Goal: Information Seeking & Learning: Learn about a topic

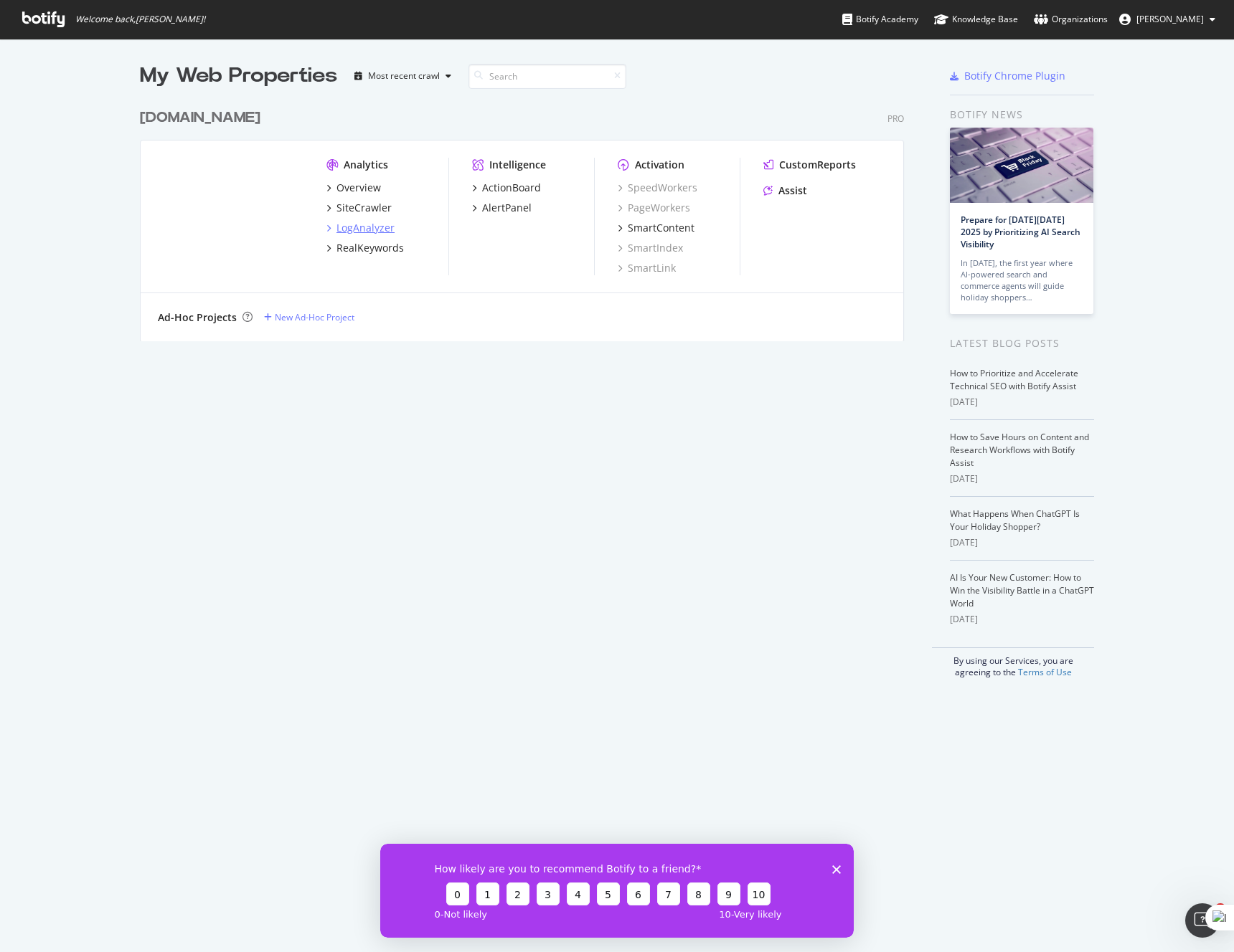
click at [376, 231] on div "LogAnalyzer" at bounding box center [365, 228] width 58 height 15
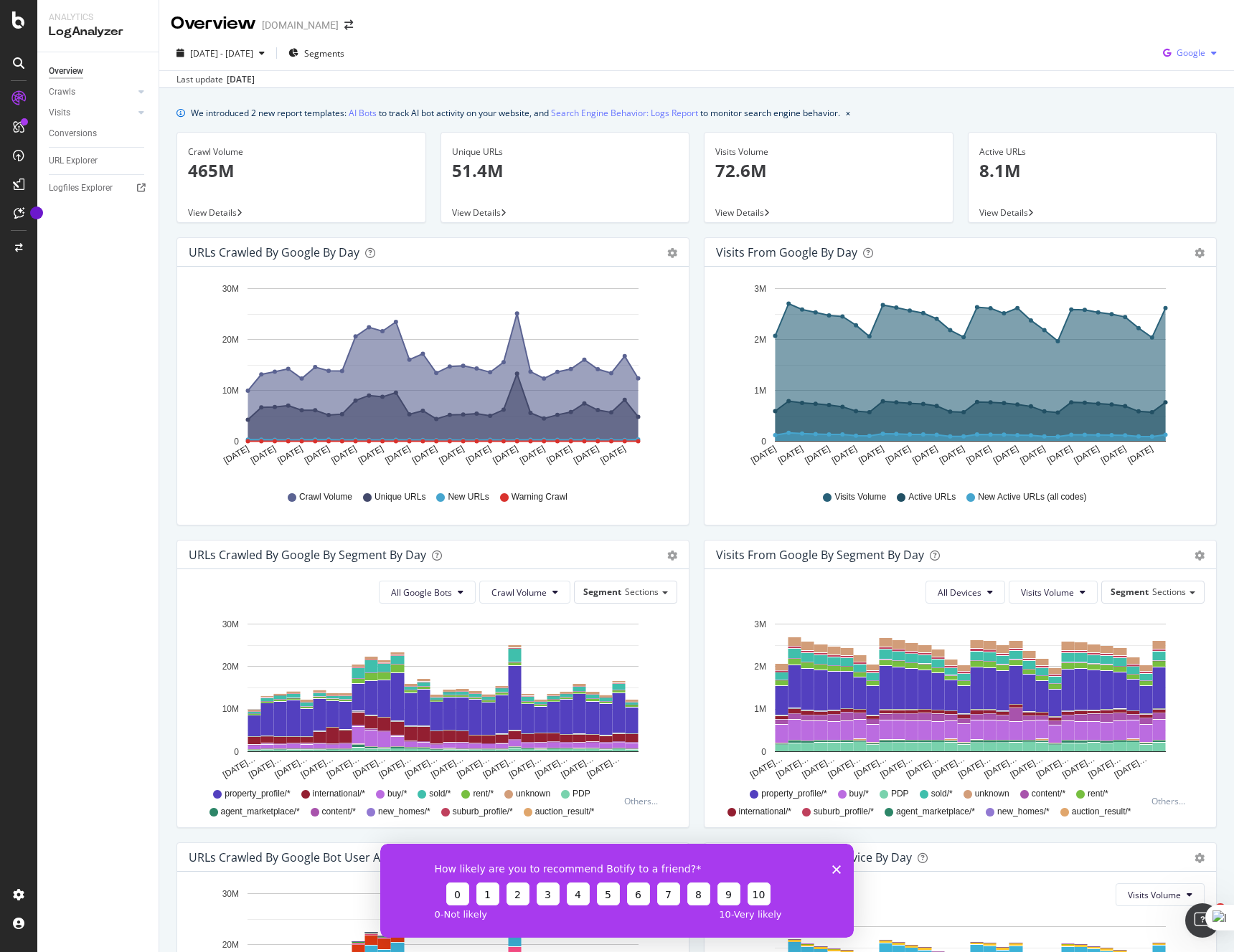
click at [1196, 55] on span "Google" at bounding box center [1190, 52] width 29 height 12
click at [1182, 160] on span "Other AI Bots" at bounding box center [1191, 162] width 53 height 13
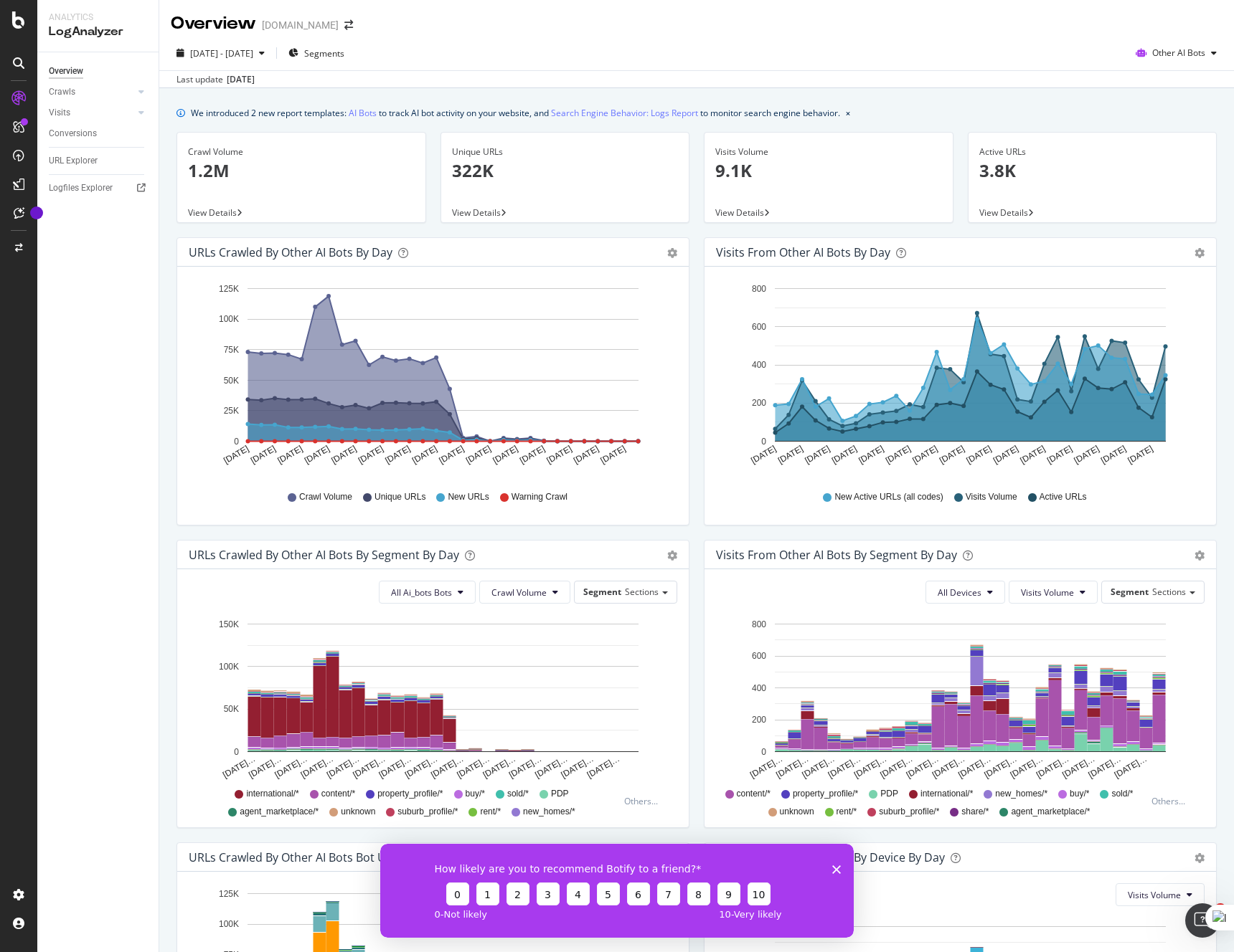
click at [837, 872] on icon "Close survey" at bounding box center [837, 869] width 9 height 9
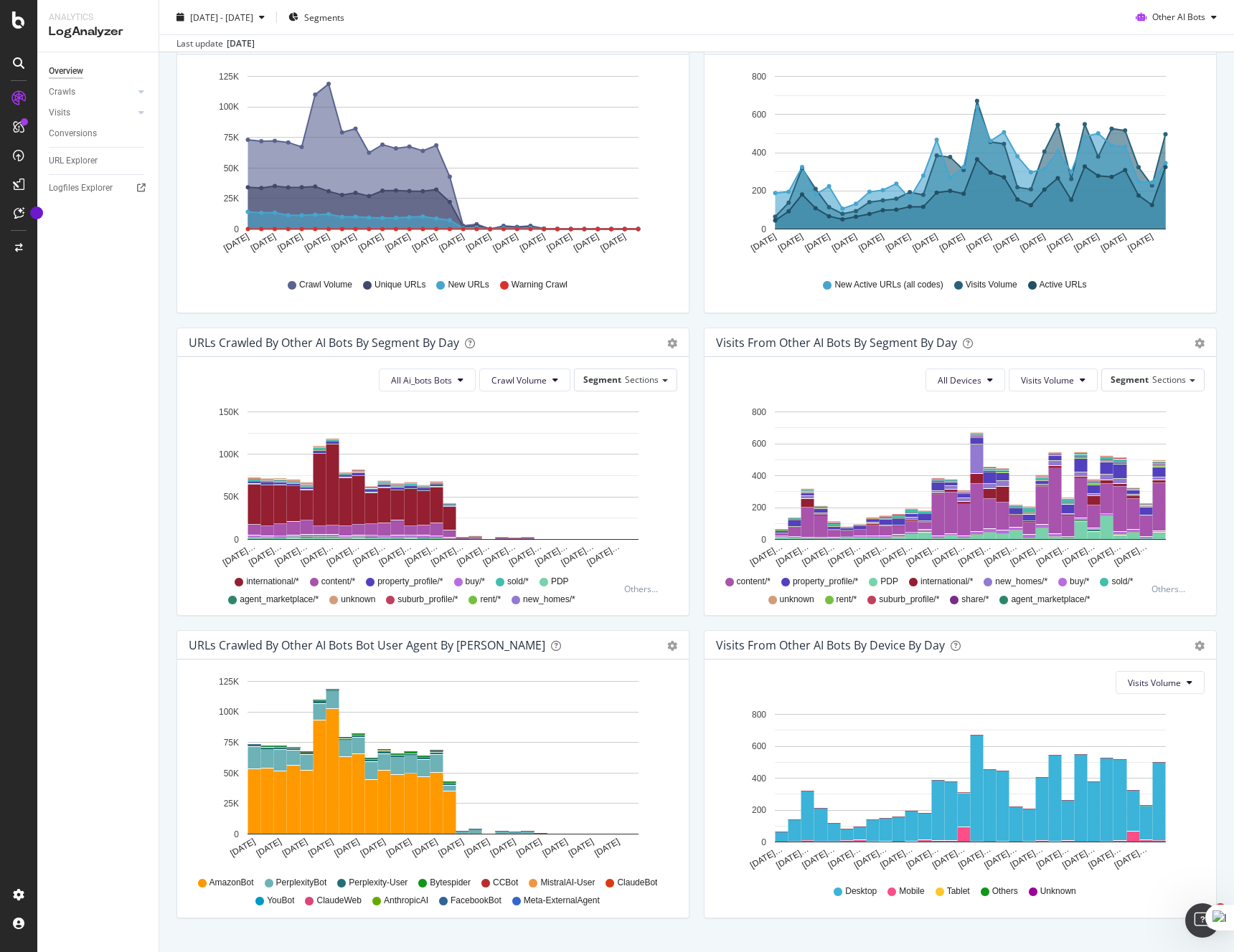
scroll to position [243, 0]
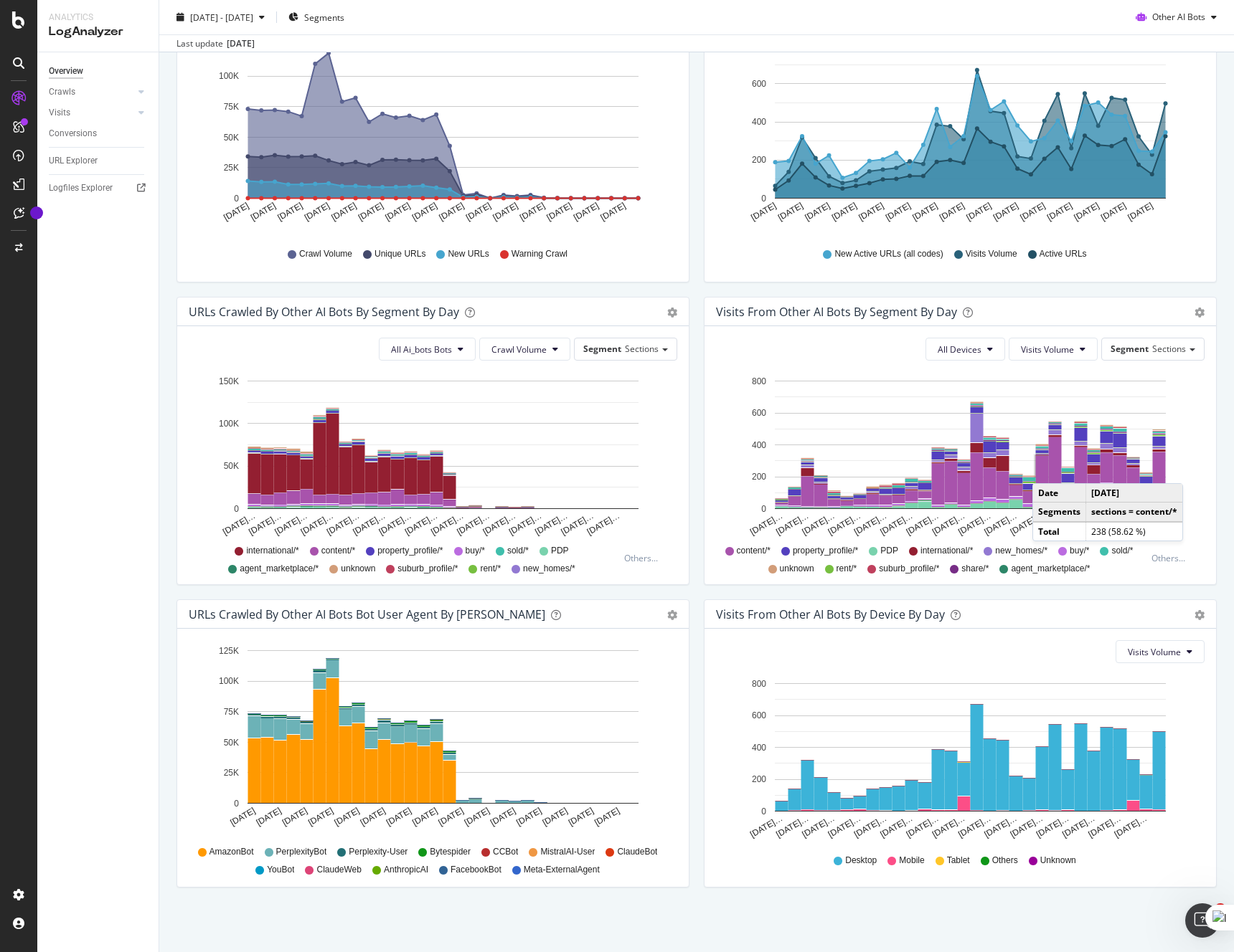
click at [648, 589] on div "URLs Crawled by Other AI Bots By Segment By Day Timeline (by Value) Table All A…" at bounding box center [433, 448] width 527 height 303
click at [593, 805] on icon "[DATE] [DATE] [DATE] [DATE] [DATE] [DATE] [DATE] [DATE] [DATE] [DATE] [DATE] [D…" at bounding box center [433, 740] width 489 height 199
drag, startPoint x: 187, startPoint y: 852, endPoint x: 666, endPoint y: 851, distance: 479.0
click at [667, 851] on div "Hold CMD (⌘) while clicking to filter the report. [DATE] [DATE] [DATE] [DATE] […" at bounding box center [433, 758] width 512 height 258
click at [550, 804] on rect "A chart." at bounding box center [442, 803] width 391 height 1
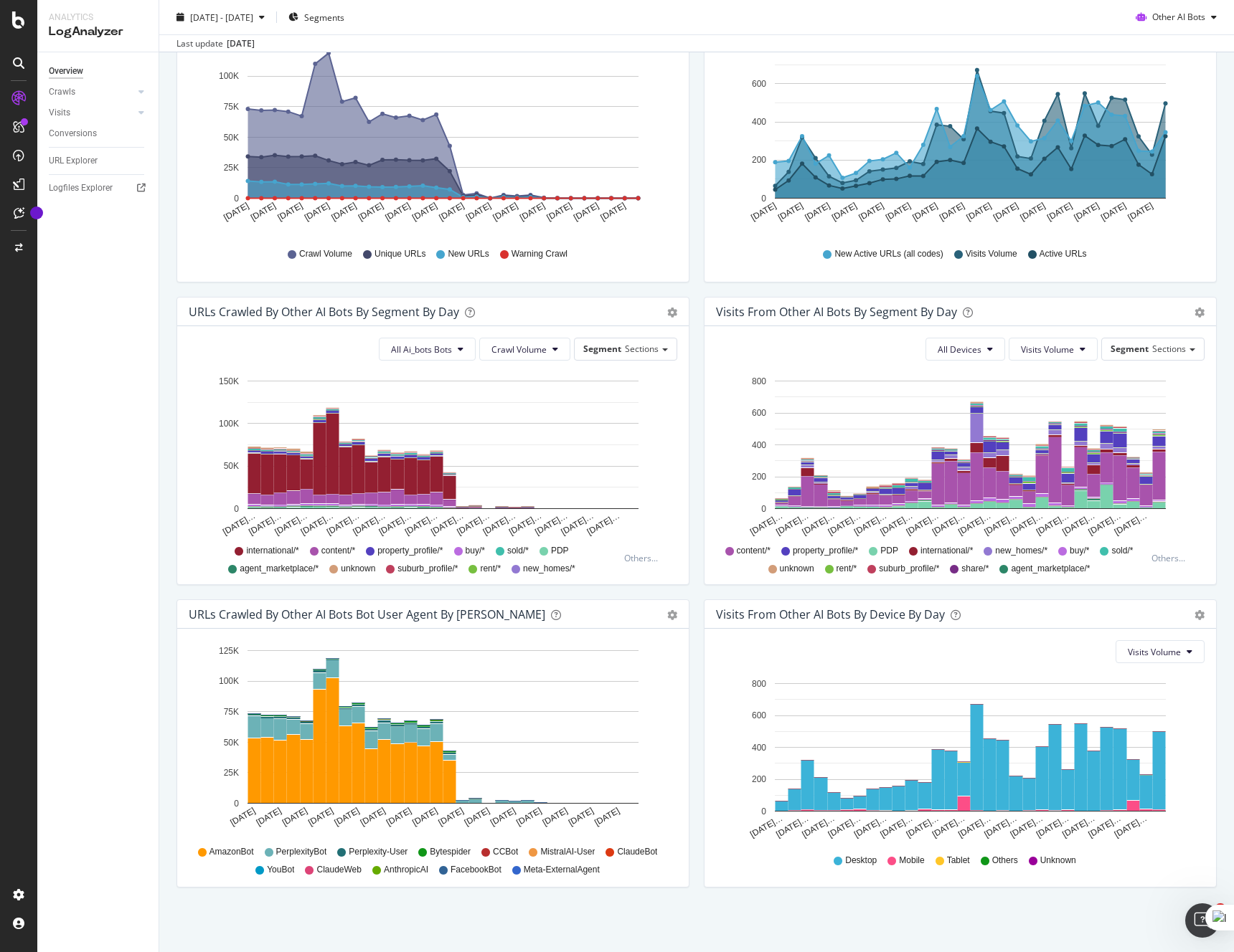
scroll to position [125, 0]
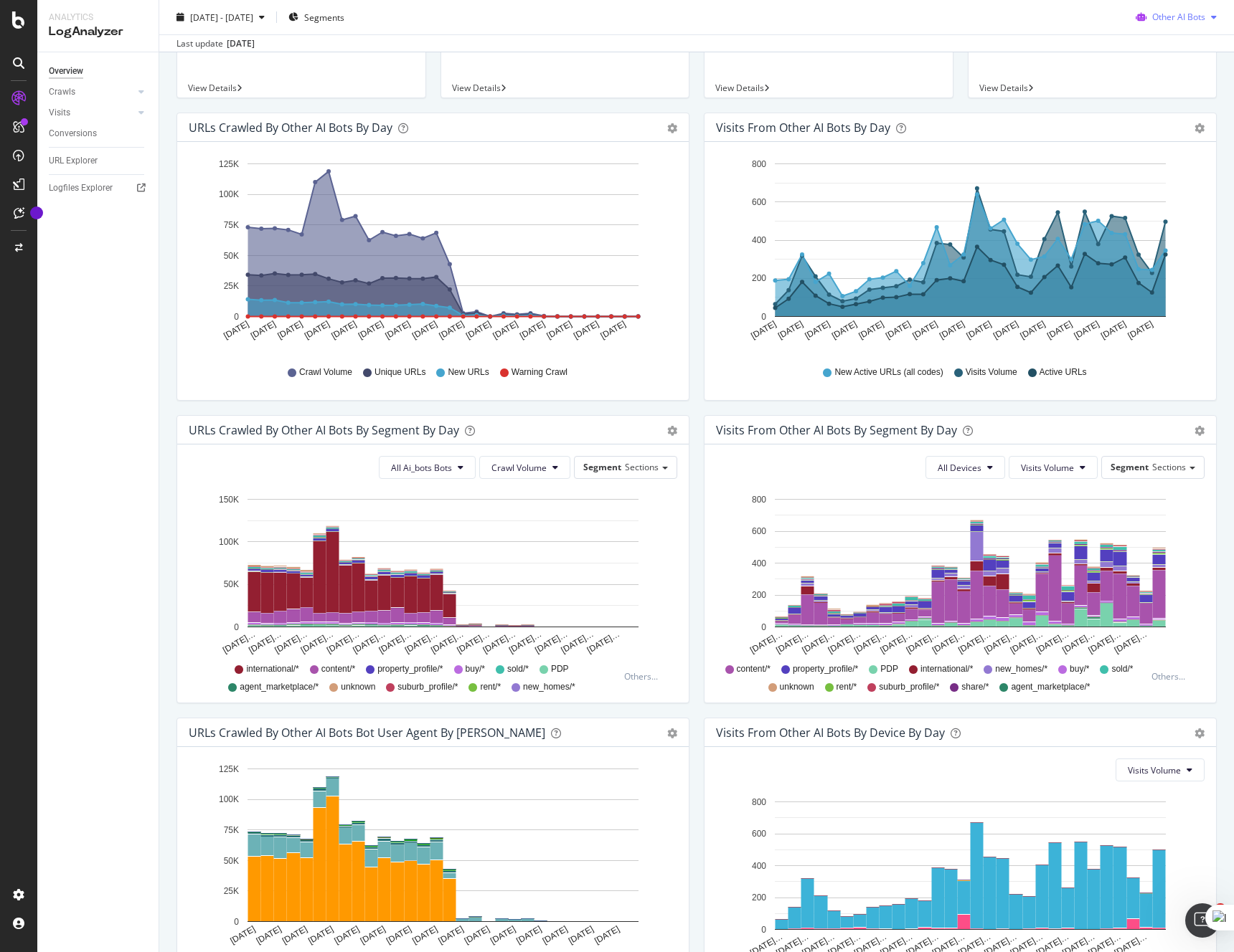
click at [1198, 20] on span "Other AI Bots" at bounding box center [1179, 16] width 53 height 12
click at [1186, 95] on span "OpenAI" at bounding box center [1187, 99] width 56 height 13
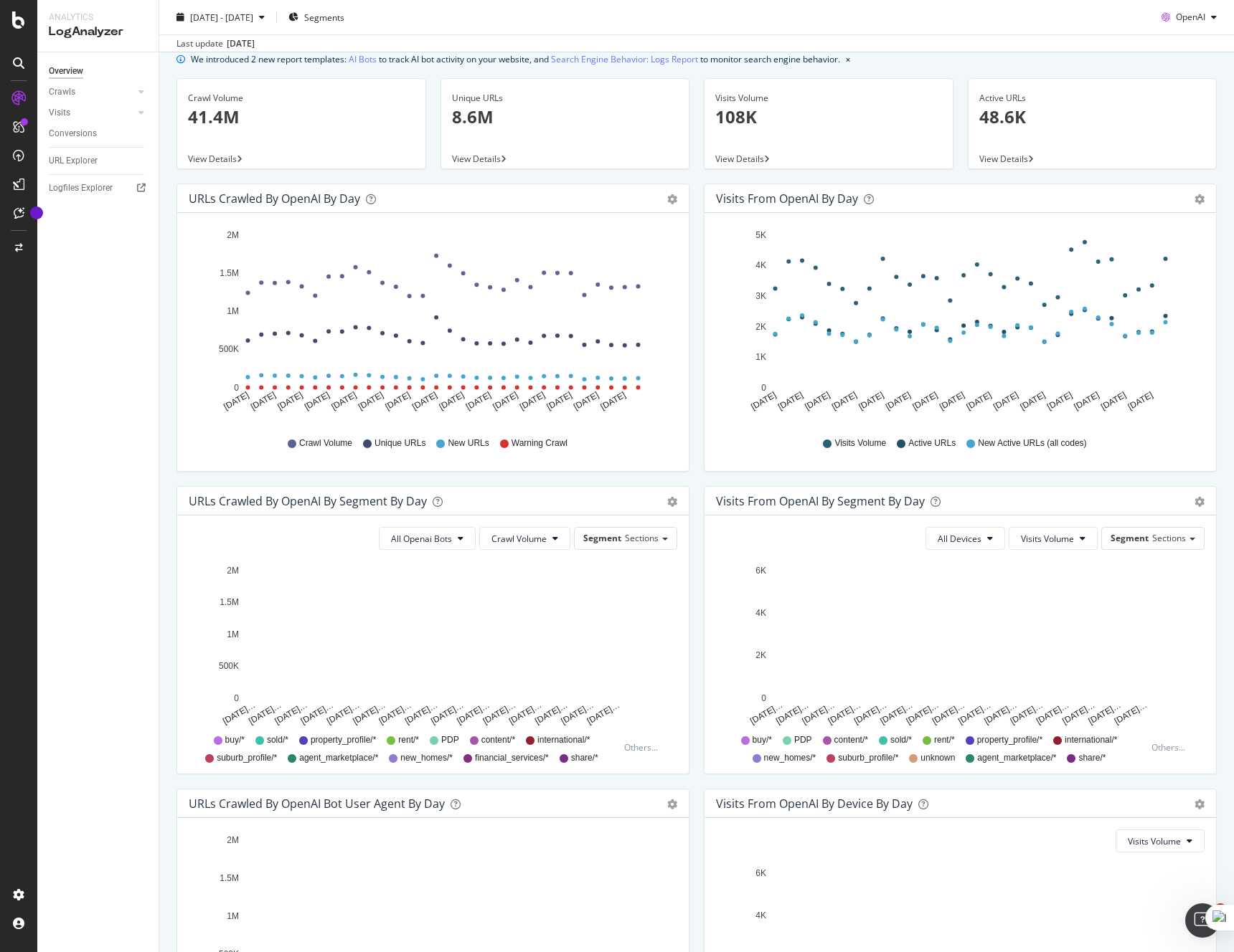
scroll to position [27, 0]
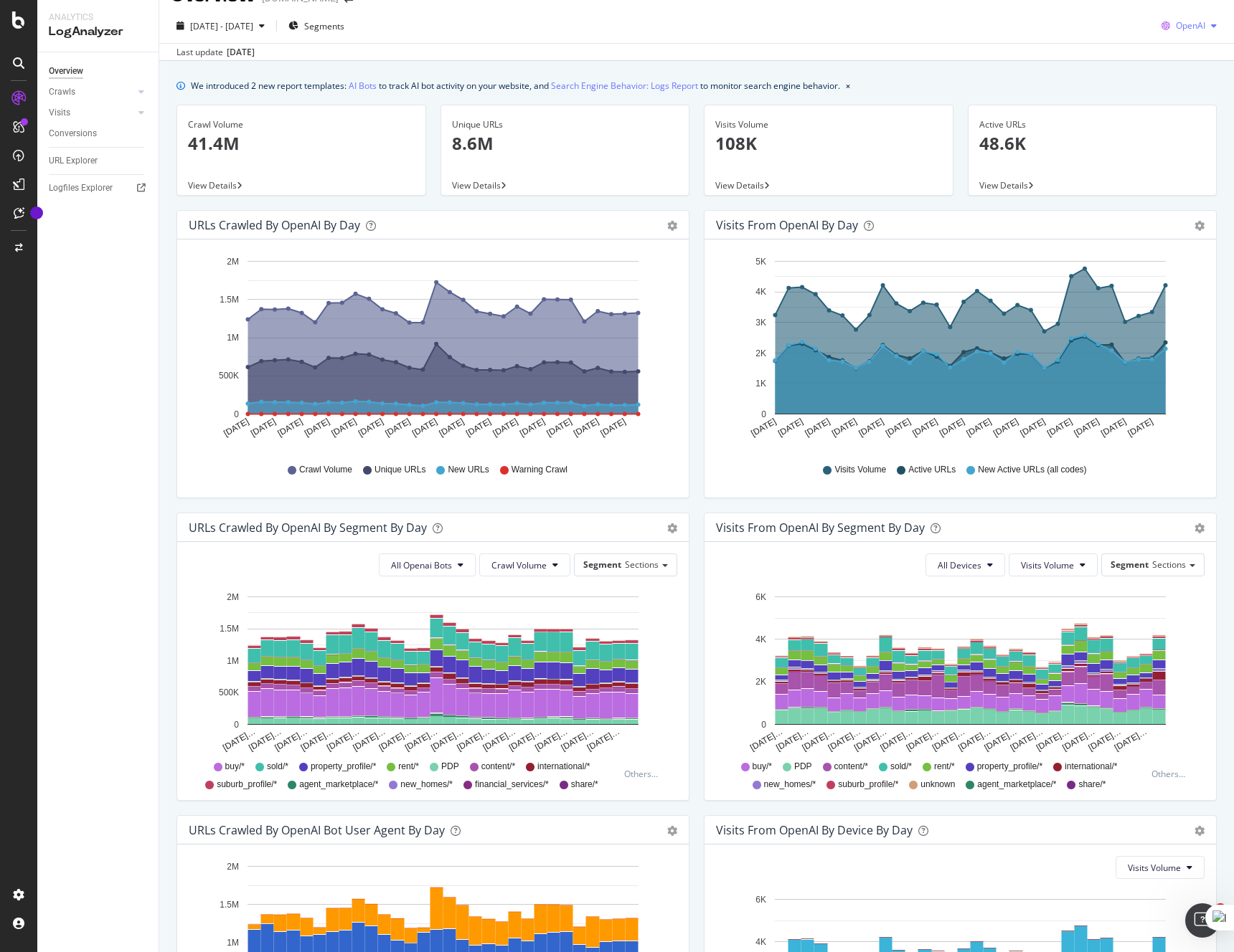
click at [1204, 22] on span "OpenAI" at bounding box center [1191, 25] width 29 height 12
click at [1195, 125] on div "Other AI Bots" at bounding box center [1179, 133] width 99 height 20
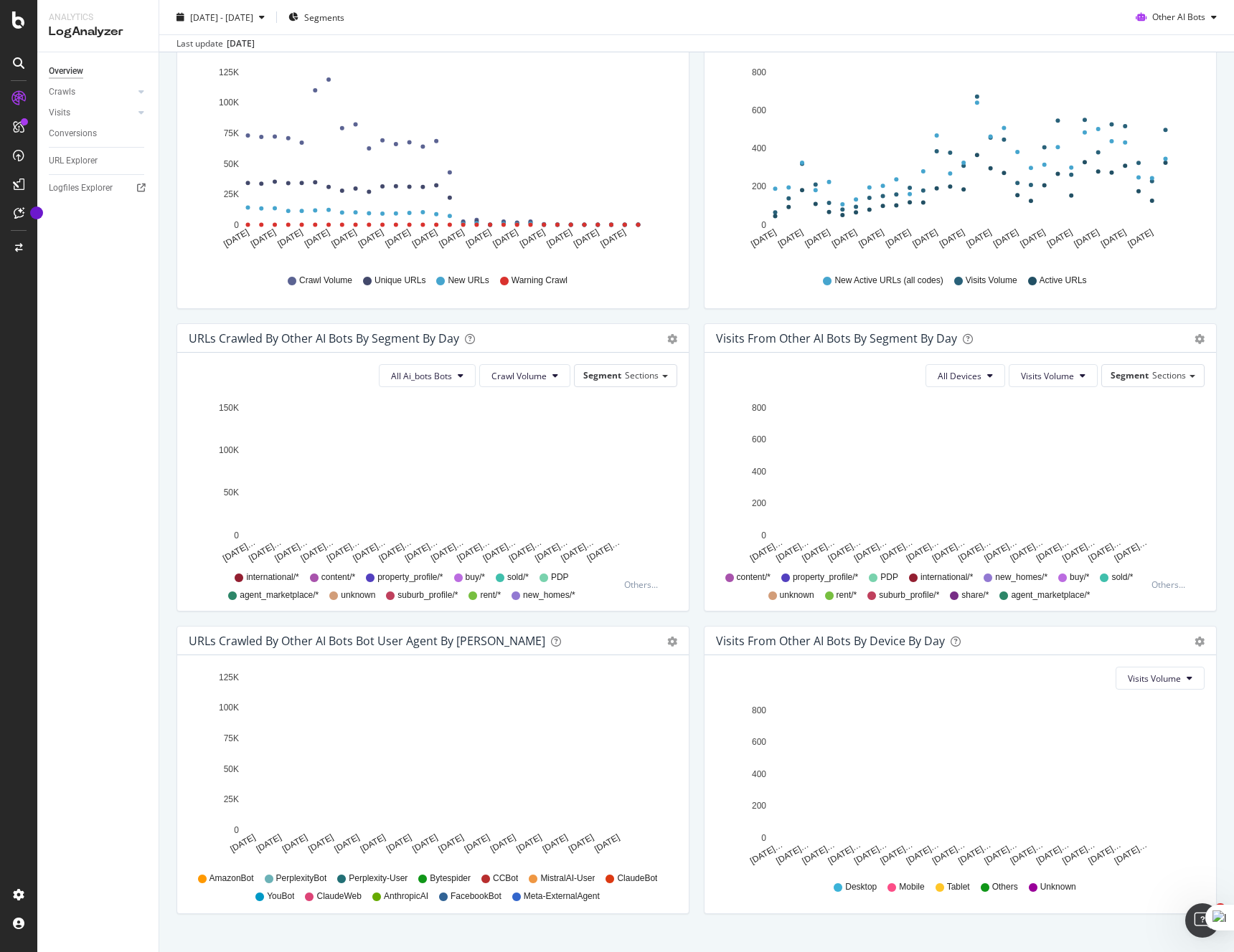
scroll to position [228, 0]
